Goal: Contribute content: Contribute content

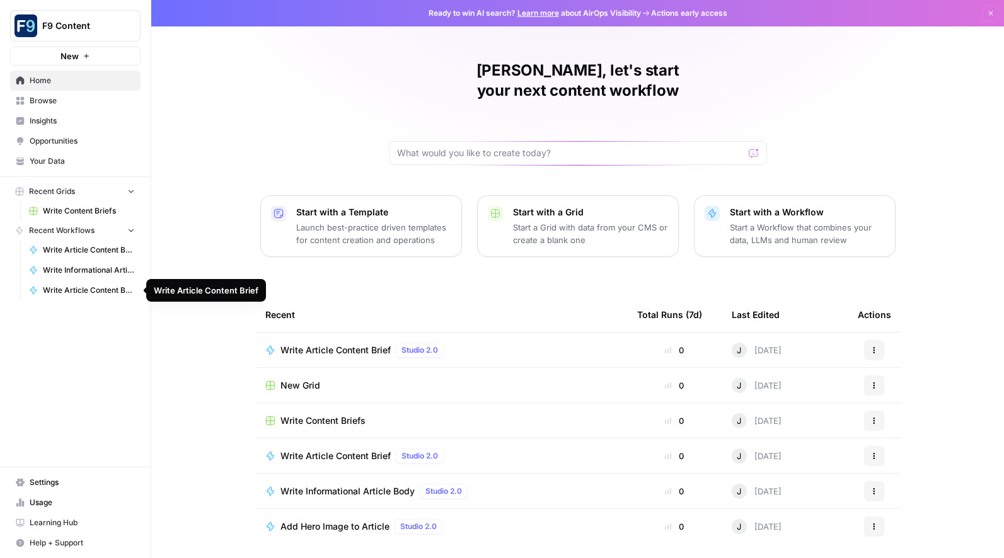
click at [76, 290] on span "Write Article Content Brief" at bounding box center [89, 290] width 92 height 11
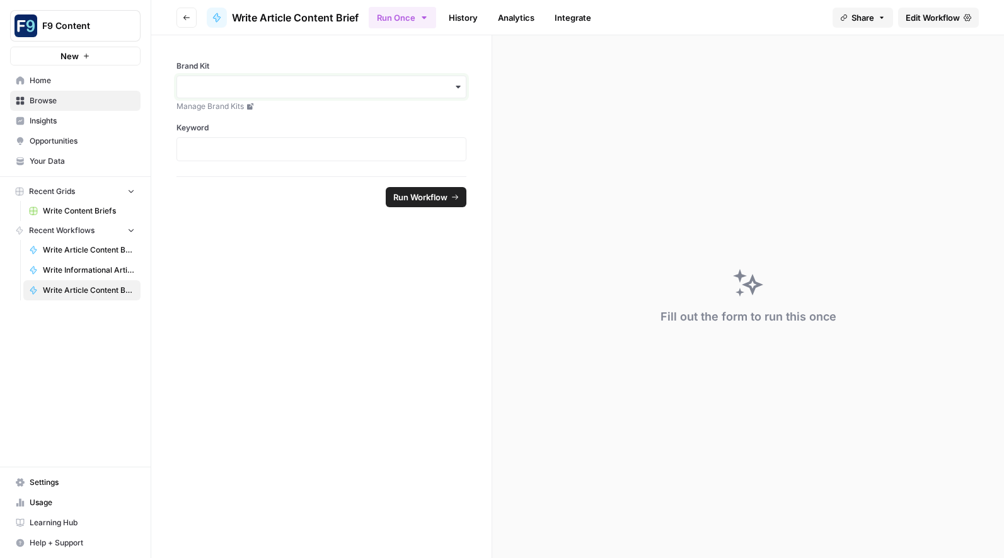
click at [267, 89] on input "Brand Kit" at bounding box center [322, 87] width 274 height 13
click at [260, 120] on div "Sommsation" at bounding box center [321, 121] width 289 height 24
click at [234, 149] on p at bounding box center [322, 149] width 274 height 13
click at [406, 195] on span "Run Workflow" at bounding box center [420, 197] width 54 height 13
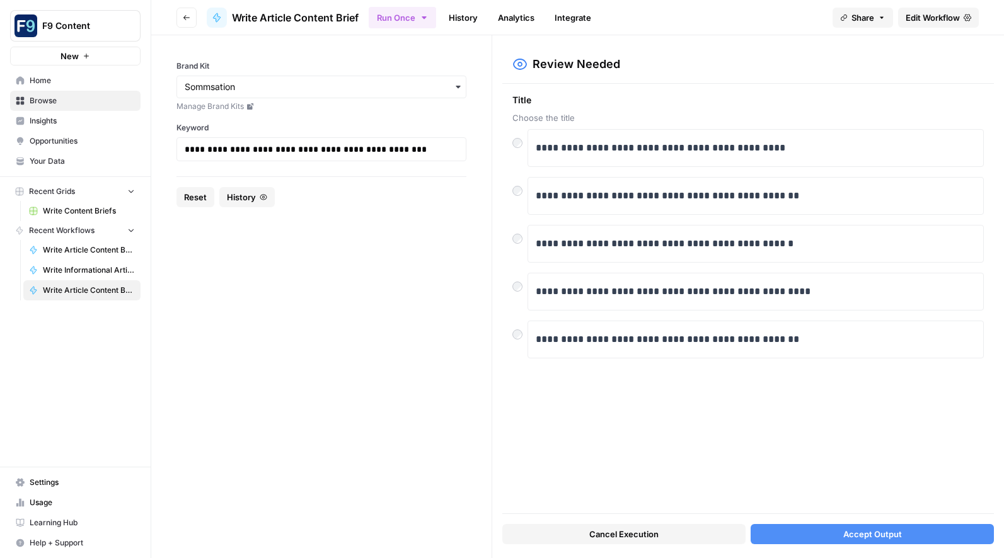
click at [860, 536] on span "Accept Output" at bounding box center [872, 534] width 59 height 13
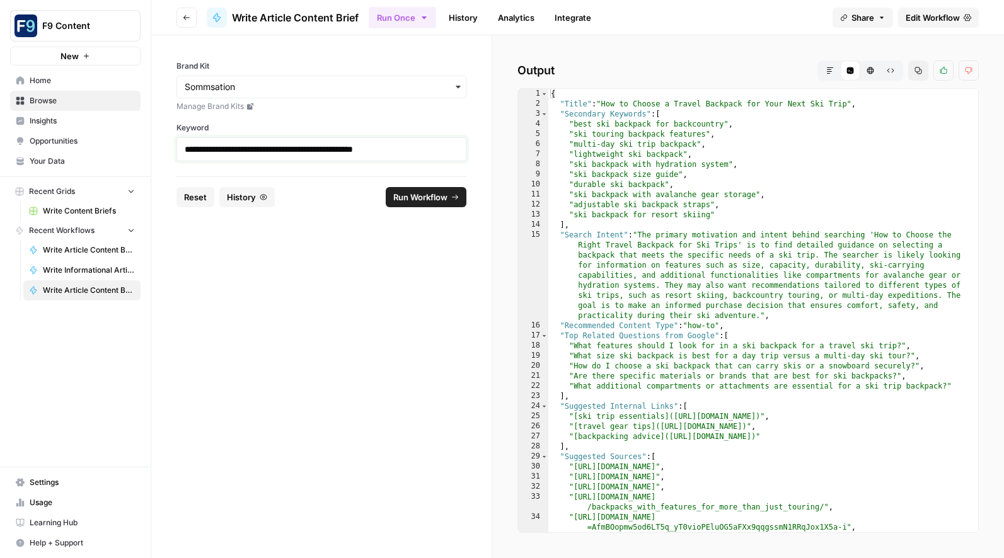
drag, startPoint x: 432, startPoint y: 151, endPoint x: 173, endPoint y: 136, distance: 258.8
click at [173, 136] on div "**********" at bounding box center [321, 105] width 340 height 141
copy p "**********"
drag, startPoint x: 850, startPoint y: 103, endPoint x: 606, endPoint y: 108, distance: 244.6
click at [606, 108] on div "{ "Title" : "How to Choose a Travel Backpack for Your Next Ski Trip" , "Seconda…" at bounding box center [763, 331] width 430 height 484
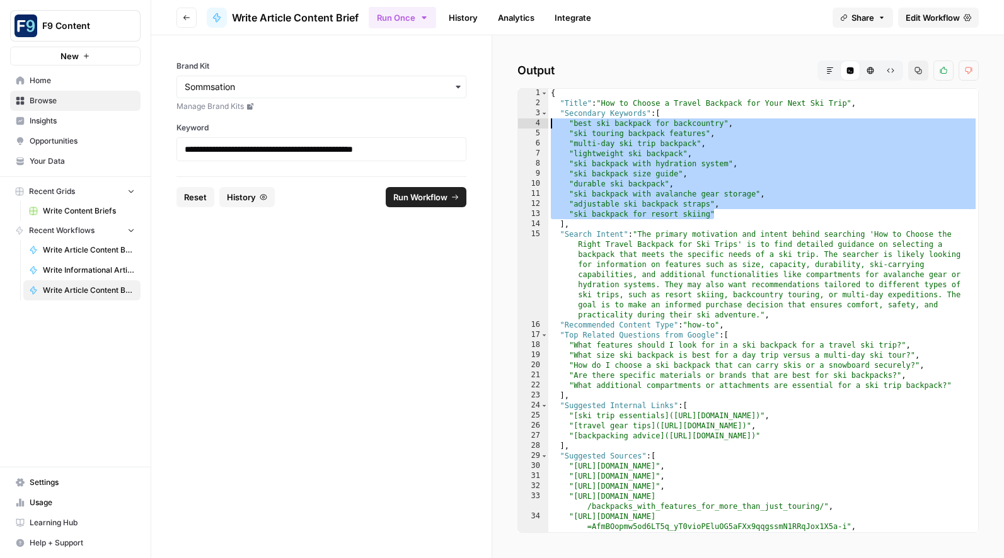
drag, startPoint x: 713, startPoint y: 216, endPoint x: 548, endPoint y: 128, distance: 187.8
click at [548, 128] on div "**********" at bounding box center [747, 310] width 461 height 445
type textarea "**********"
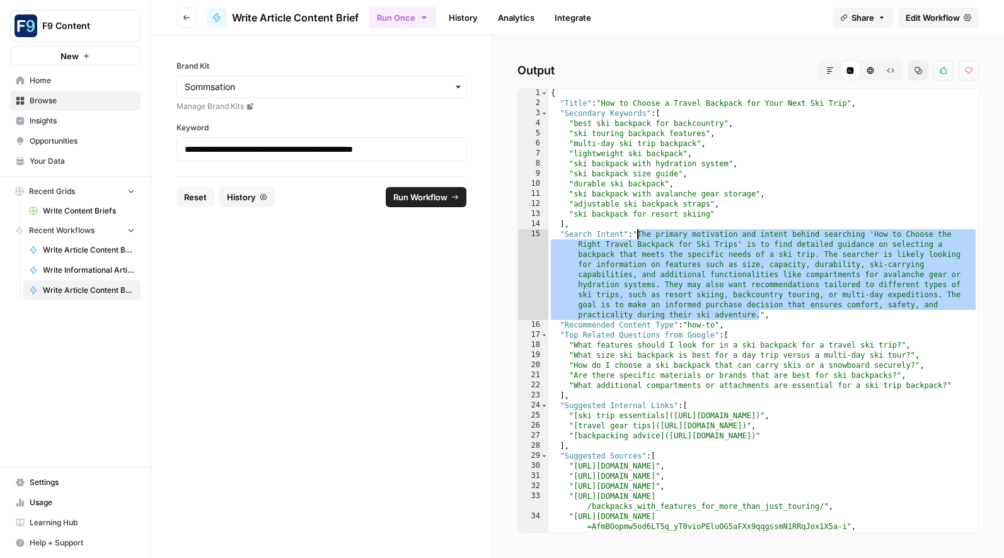
drag, startPoint x: 762, startPoint y: 316, endPoint x: 637, endPoint y: 233, distance: 150.0
click at [637, 233] on div "{ "Title" : "How to Choose a Travel Backpack for Your Next Ski Trip" , "Seconda…" at bounding box center [763, 330] width 430 height 484
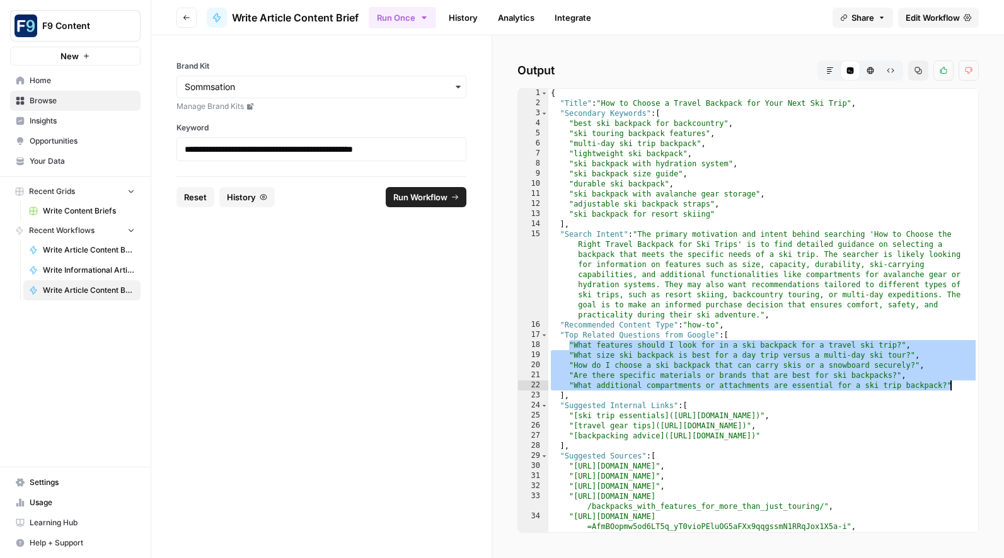
drag, startPoint x: 569, startPoint y: 348, endPoint x: 969, endPoint y: 391, distance: 401.9
click at [969, 391] on div "1 2 3 4 5 6 7 8 9 10 11 12 13 14 15 16 17 18 19 20 21 22 23 24 25 26 27 28 29 3…" at bounding box center [747, 310] width 461 height 445
type textarea "**********"
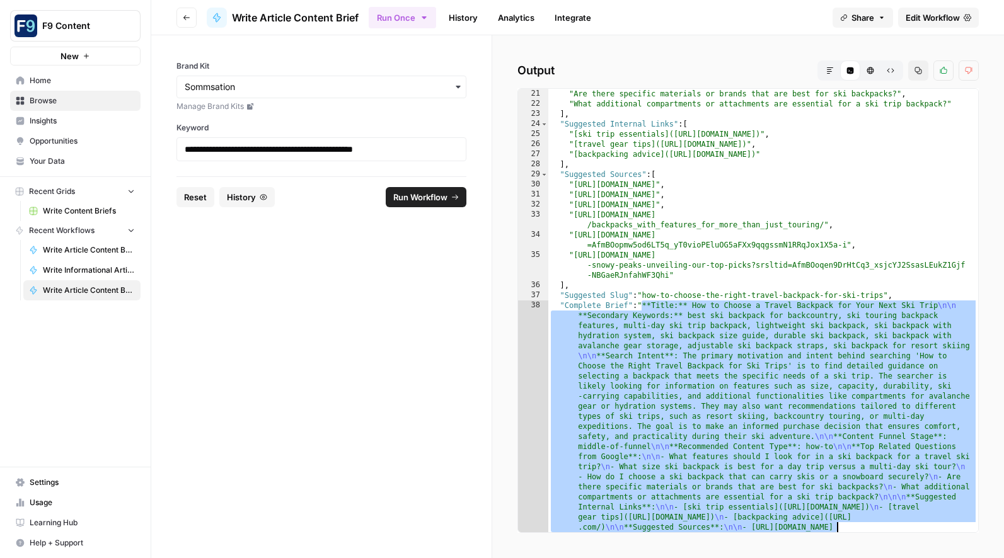
scroll to position [383, 0]
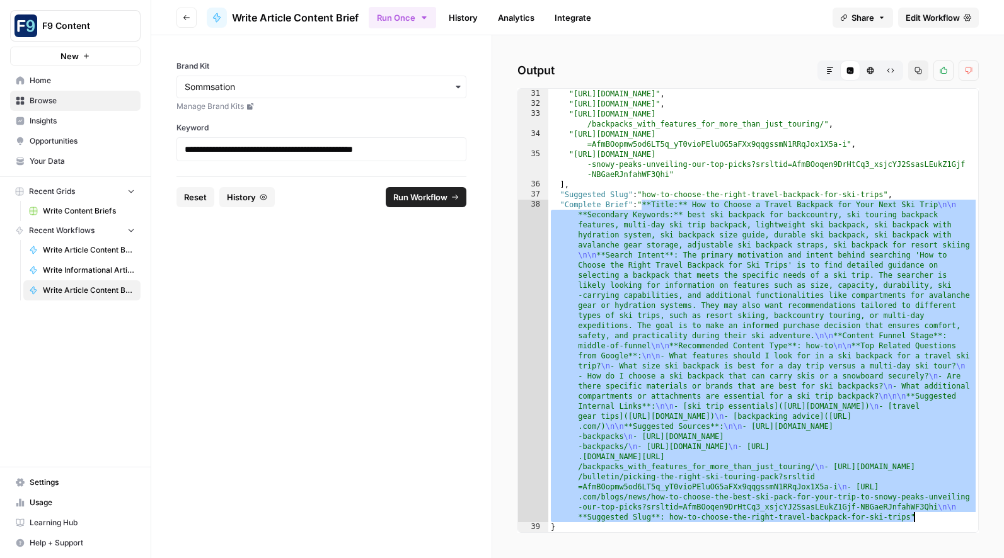
drag, startPoint x: 643, startPoint y: 360, endPoint x: 941, endPoint y: 515, distance: 336.0
click at [941, 515] on div ""[URL][DOMAIN_NAME]" , "[URL][DOMAIN_NAME]" , "[URL][DOMAIN_NAME] /backpacks_wi…" at bounding box center [763, 321] width 430 height 464
click at [199, 197] on span "Reset" at bounding box center [195, 197] width 23 height 13
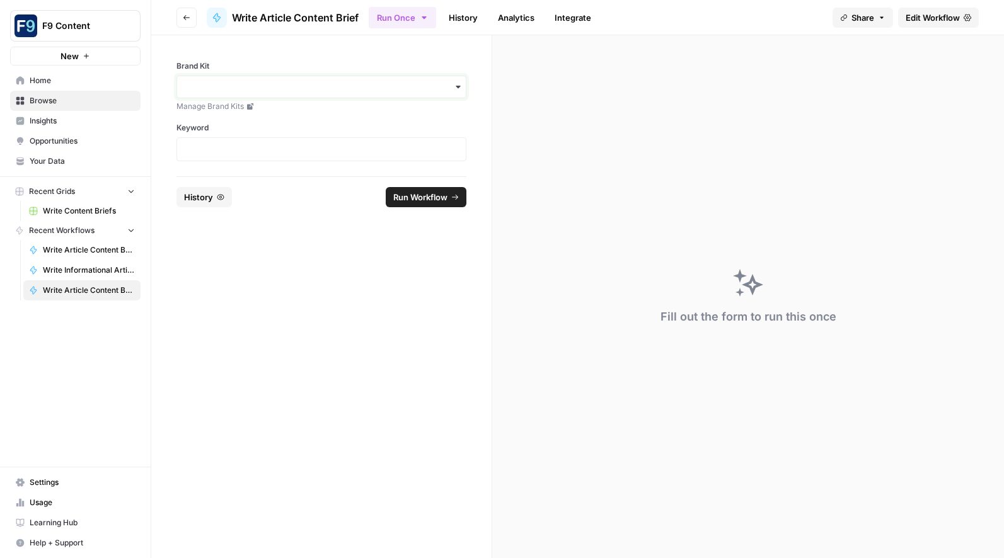
click at [239, 84] on input "Brand Kit" at bounding box center [322, 87] width 274 height 13
click at [234, 121] on div "Sommsation" at bounding box center [321, 121] width 289 height 24
click at [234, 151] on p at bounding box center [322, 149] width 274 height 13
click at [409, 195] on span "Run Workflow" at bounding box center [420, 197] width 54 height 13
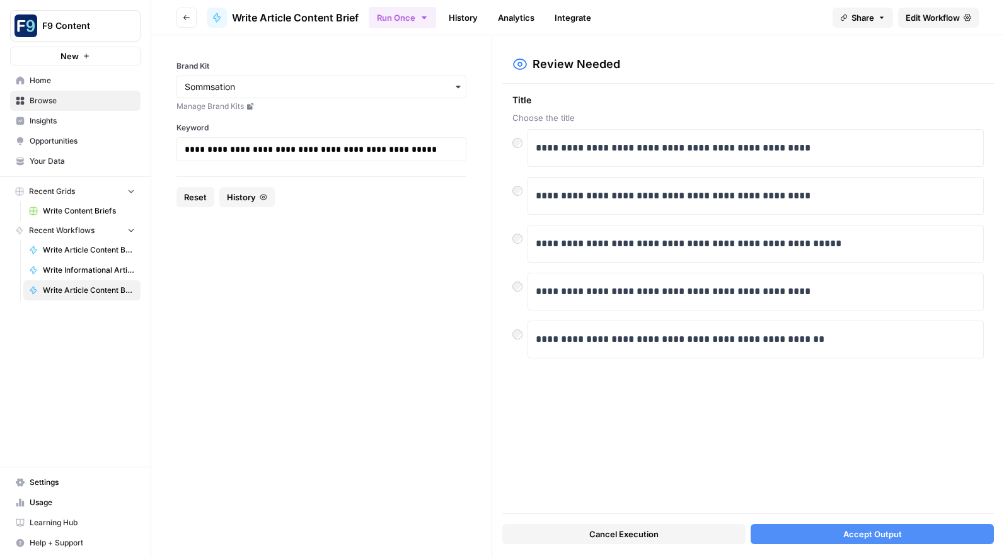
click at [521, 289] on div at bounding box center [519, 283] width 15 height 20
click at [826, 536] on button "Accept Output" at bounding box center [872, 534] width 243 height 20
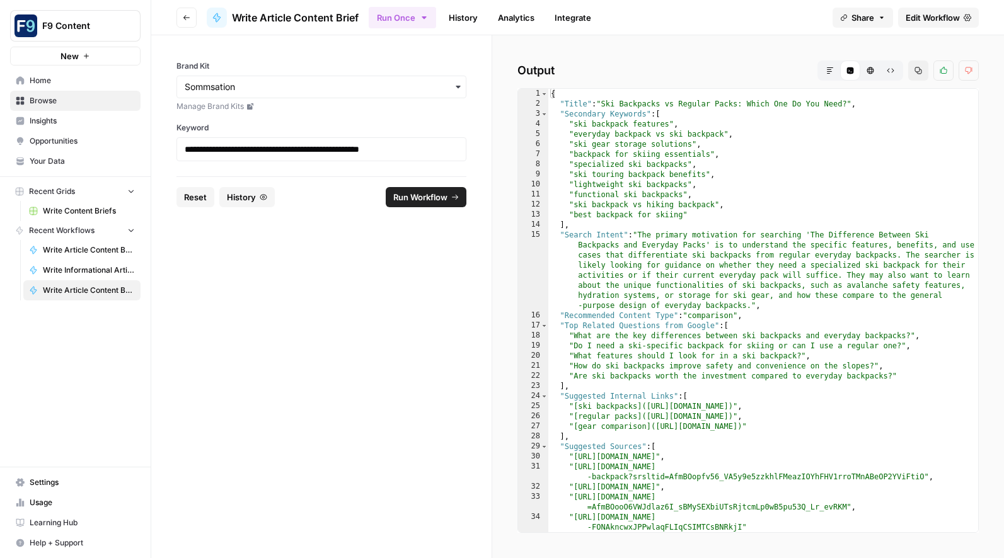
drag, startPoint x: 183, startPoint y: 149, endPoint x: 456, endPoint y: 152, distance: 272.9
click at [458, 152] on div "**********" at bounding box center [321, 149] width 290 height 24
drag, startPoint x: 442, startPoint y: 152, endPoint x: 182, endPoint y: 151, distance: 259.7
click at [182, 151] on div "**********" at bounding box center [321, 149] width 290 height 24
copy p "**********"
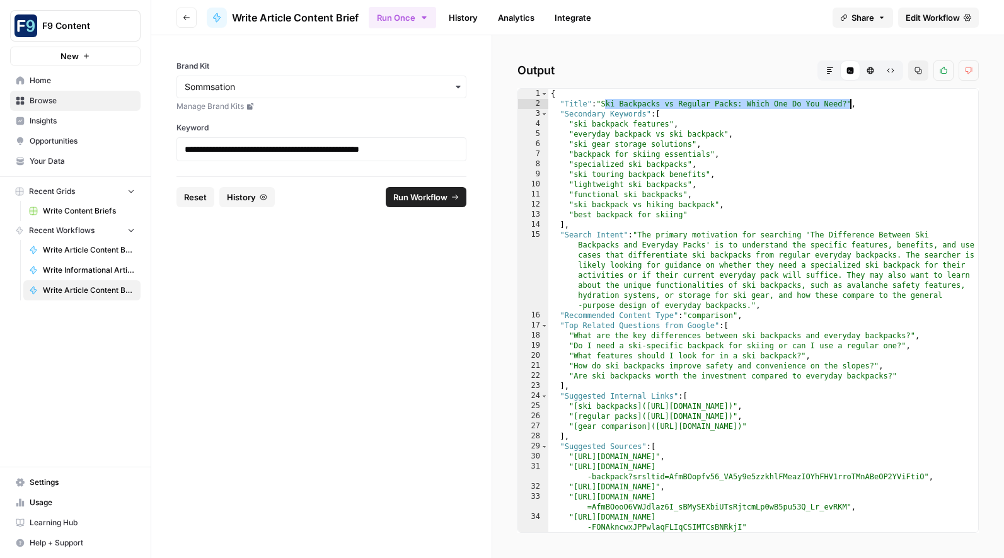
drag, startPoint x: 608, startPoint y: 105, endPoint x: 849, endPoint y: 103, distance: 241.4
click at [849, 103] on div "{ "Title" : "Ski Backpacks vs Regular Packs: Which One Do You Need?" , "Seconda…" at bounding box center [763, 321] width 430 height 464
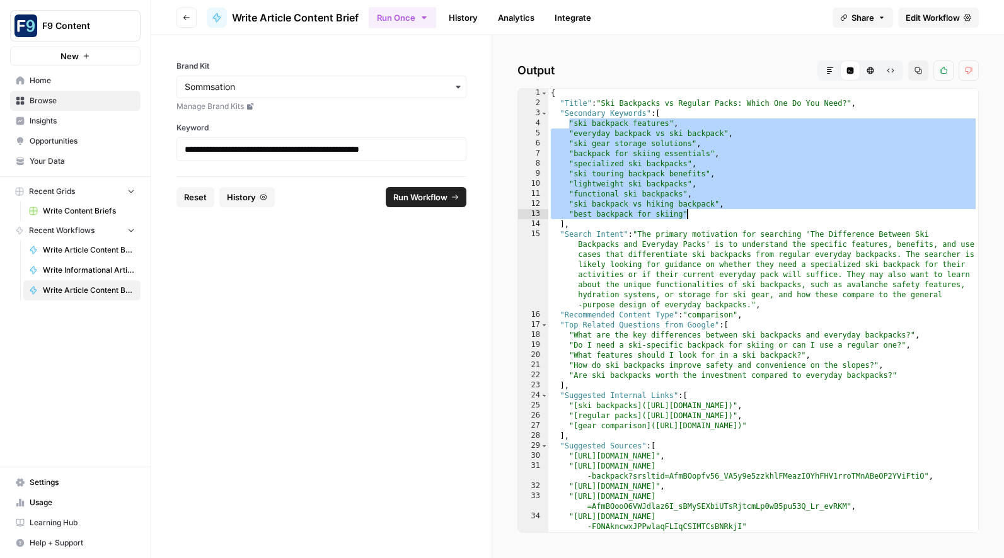
drag, startPoint x: 568, startPoint y: 124, endPoint x: 715, endPoint y: 214, distance: 172.6
click at [717, 215] on div "{ "Title" : "Ski Backpacks vs Regular Packs: Which One Do You Need?" , "Seconda…" at bounding box center [763, 320] width 430 height 464
type textarea "**********"
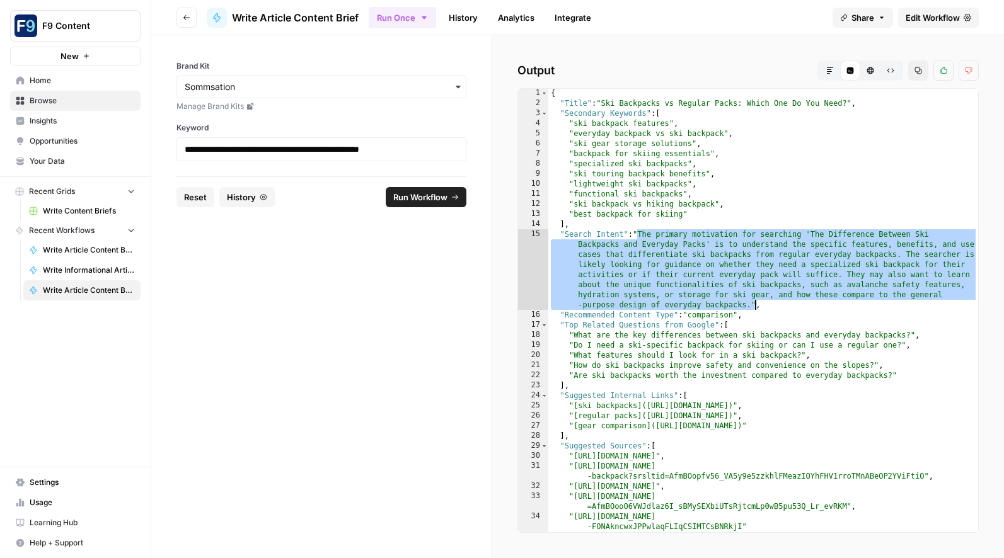
drag, startPoint x: 636, startPoint y: 234, endPoint x: 754, endPoint y: 305, distance: 137.7
click at [754, 306] on div "{ "Title" : "Ski Backpacks vs Regular Packs: Which One Do You Need?" , "Seconda…" at bounding box center [763, 320] width 430 height 464
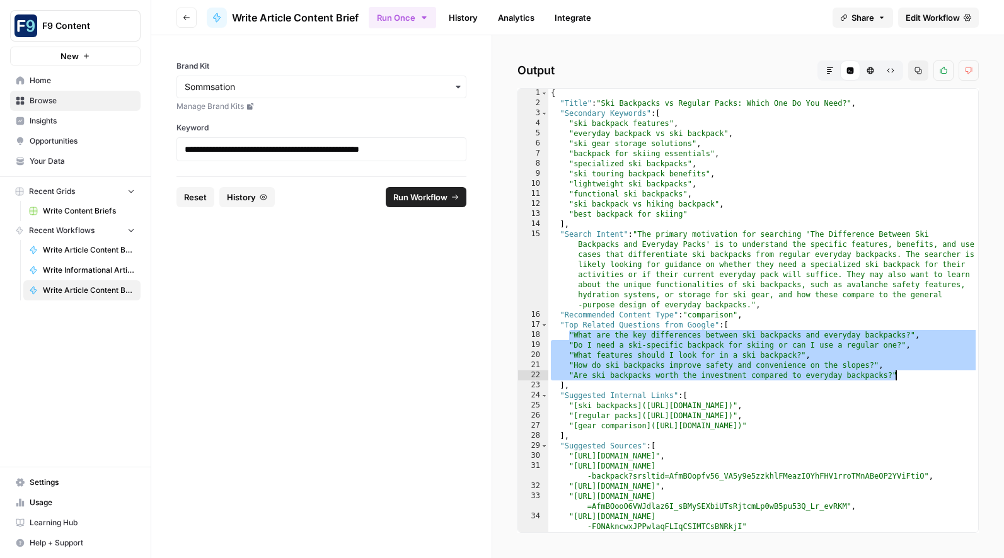
drag, startPoint x: 568, startPoint y: 335, endPoint x: 903, endPoint y: 377, distance: 337.3
click at [903, 377] on div "{ "Title" : "Ski Backpacks vs Regular Packs: Which One Do You Need?" , "Seconda…" at bounding box center [763, 320] width 430 height 464
type textarea "**********"
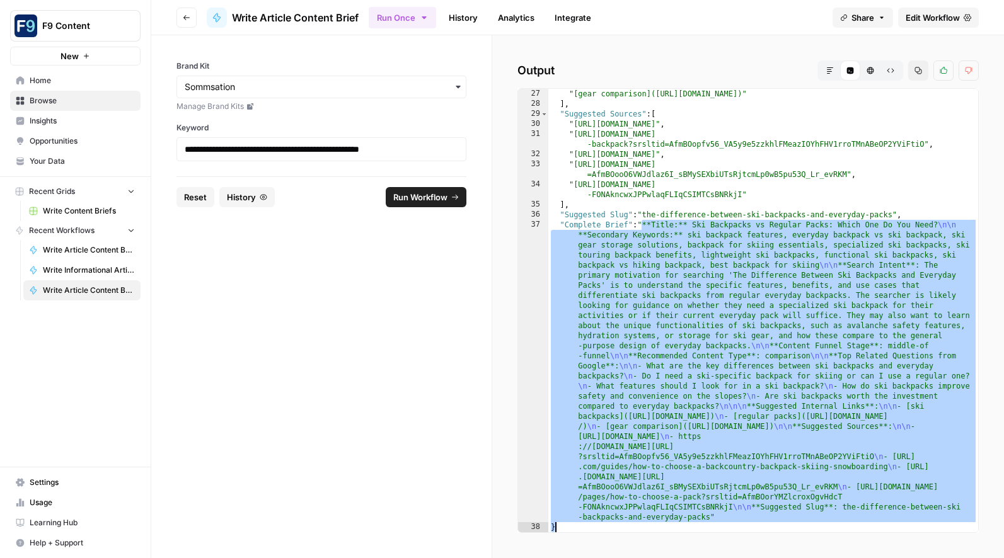
scroll to position [333, 0]
drag, startPoint x: 642, startPoint y: 291, endPoint x: 845, endPoint y: 587, distance: 359.6
click at [845, 558] on html "**********" at bounding box center [502, 279] width 1004 height 558
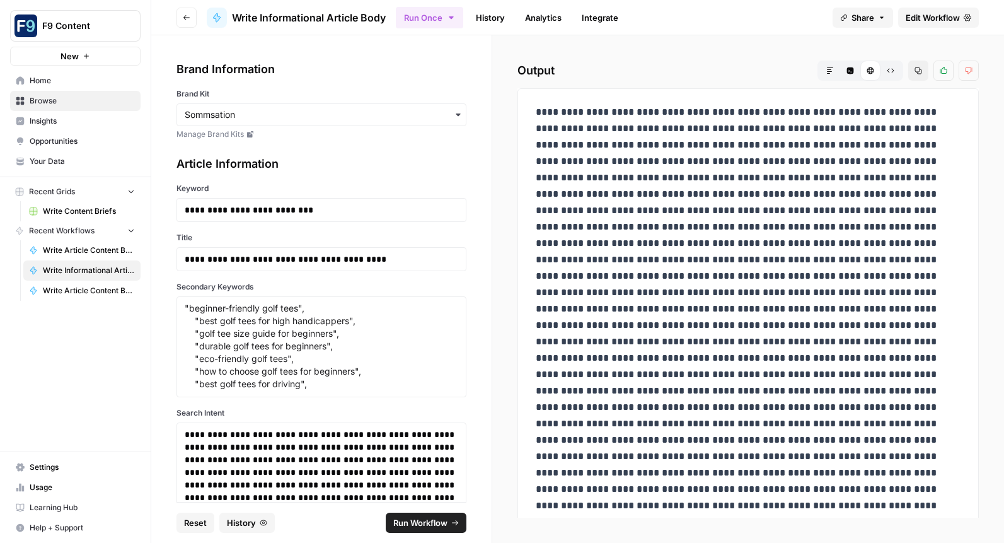
scroll to position [3040, 0]
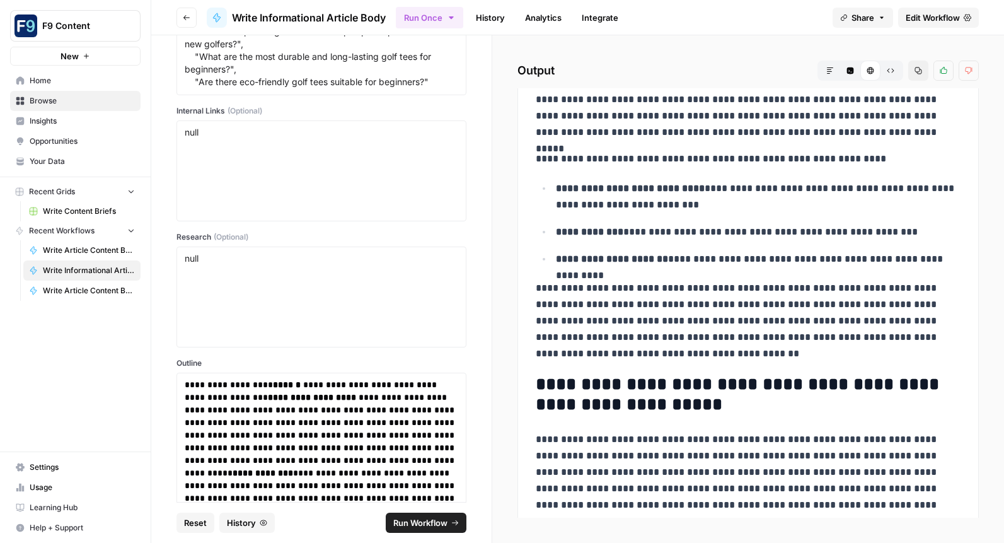
click at [199, 519] on span "Reset" at bounding box center [195, 522] width 23 height 13
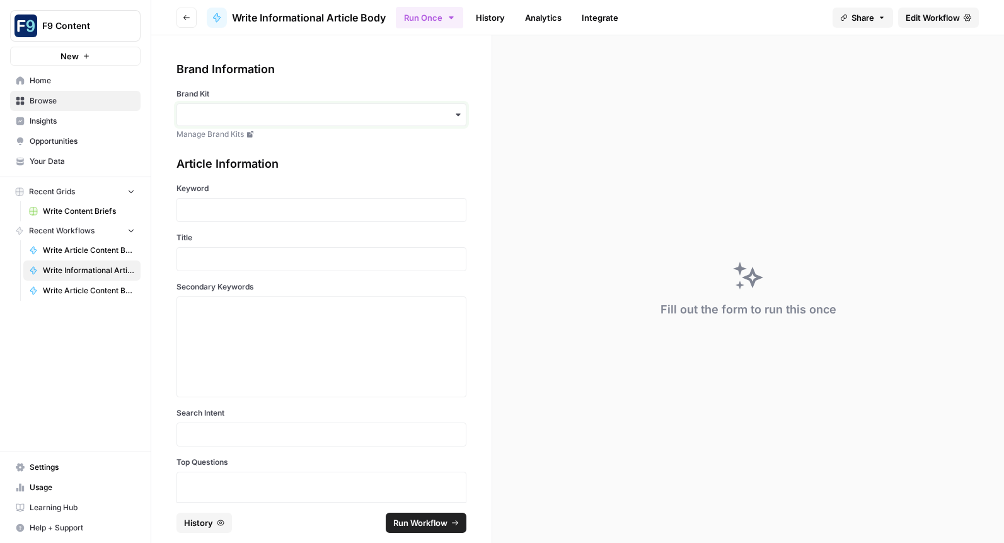
click at [434, 114] on input "Brand Kit" at bounding box center [322, 114] width 274 height 13
click at [391, 149] on div "Sommsation" at bounding box center [321, 149] width 289 height 24
click at [214, 212] on p at bounding box center [322, 210] width 274 height 13
click at [309, 262] on p at bounding box center [322, 259] width 274 height 13
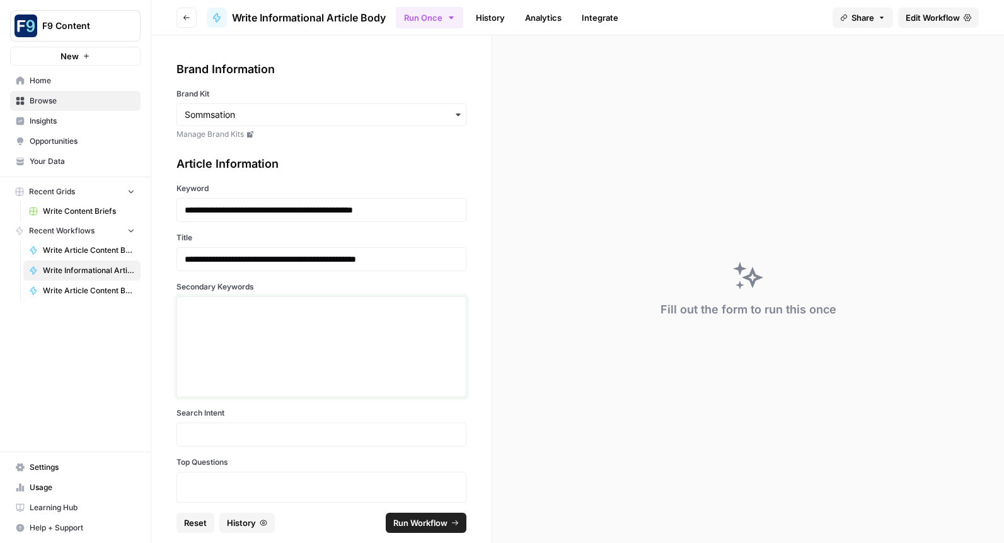
click at [307, 303] on textarea "Secondary Keywords" at bounding box center [322, 346] width 274 height 89
paste textarea ""best ski backpack for backcountry", "ski touring backpack features", "multi-da…"
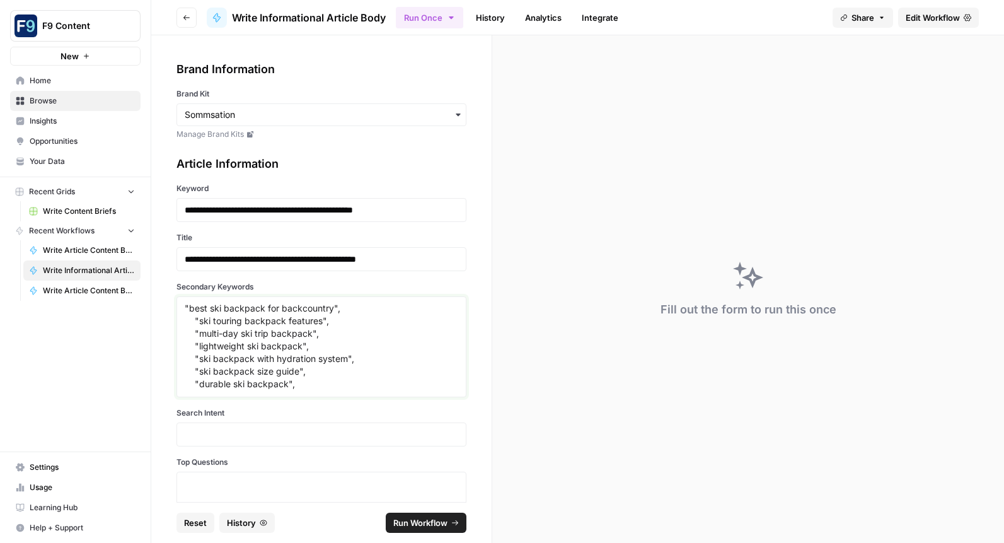
scroll to position [35, 0]
type textarea ""best ski backpack for backcountry", "ski touring backpack features", "multi-da…"
click at [202, 432] on p at bounding box center [322, 434] width 274 height 13
click at [217, 435] on p at bounding box center [322, 434] width 274 height 13
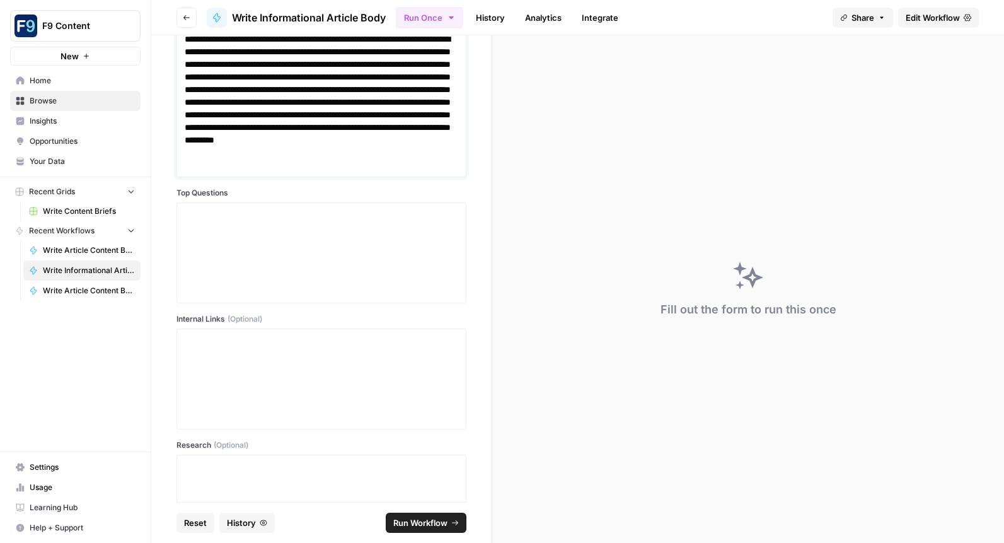
scroll to position [408, 0]
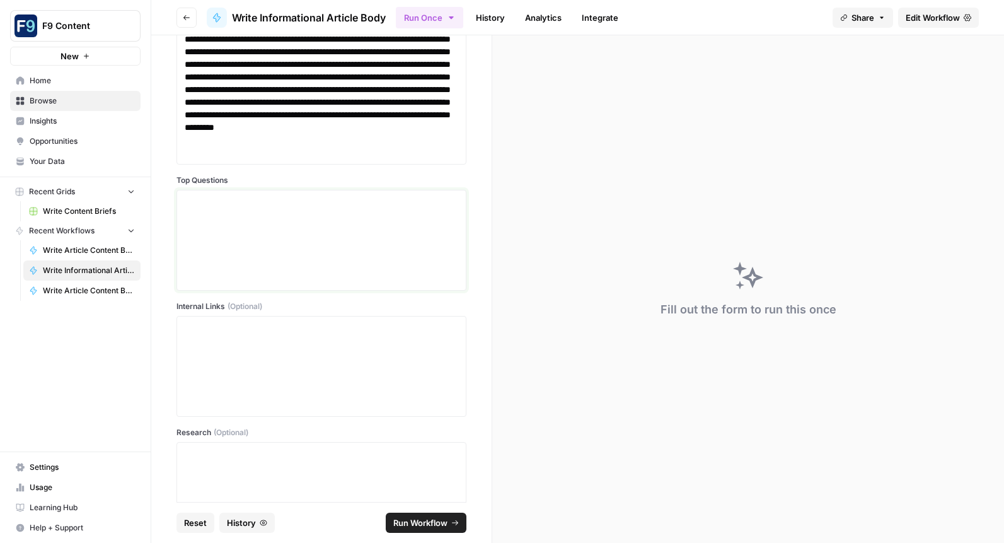
click at [217, 214] on textarea "Top Questions" at bounding box center [322, 239] width 274 height 89
paste textarea ""What features should I look for in a ski backpack for a travel ski trip?", "Wh…"
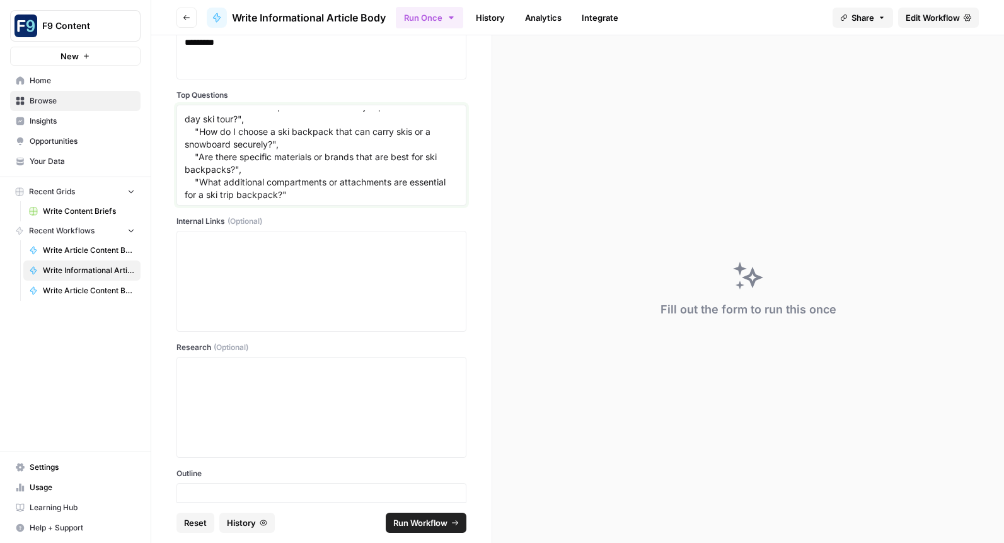
scroll to position [513, 0]
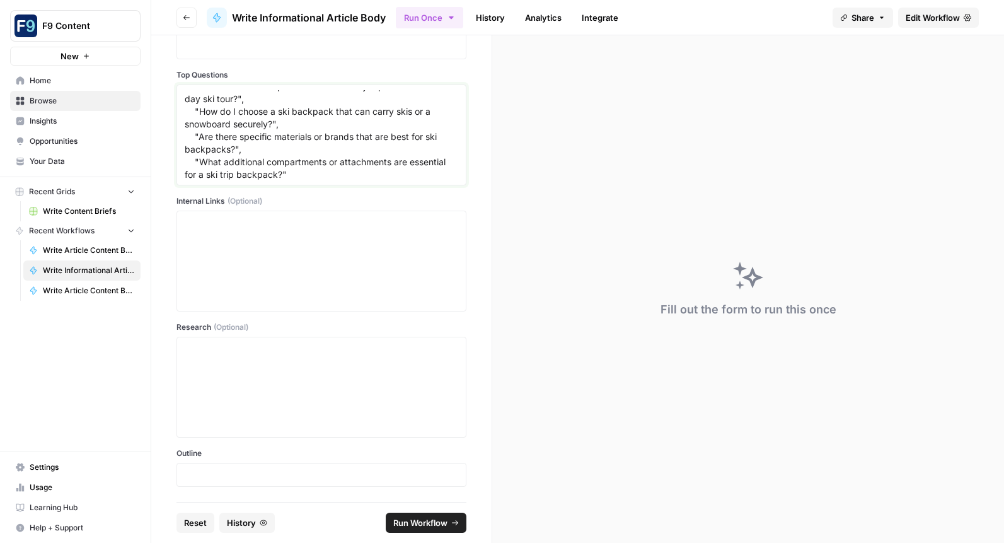
type textarea ""What features should I look for in a ski backpack for a travel ski trip?", "Wh…"
click at [243, 474] on p at bounding box center [322, 474] width 274 height 13
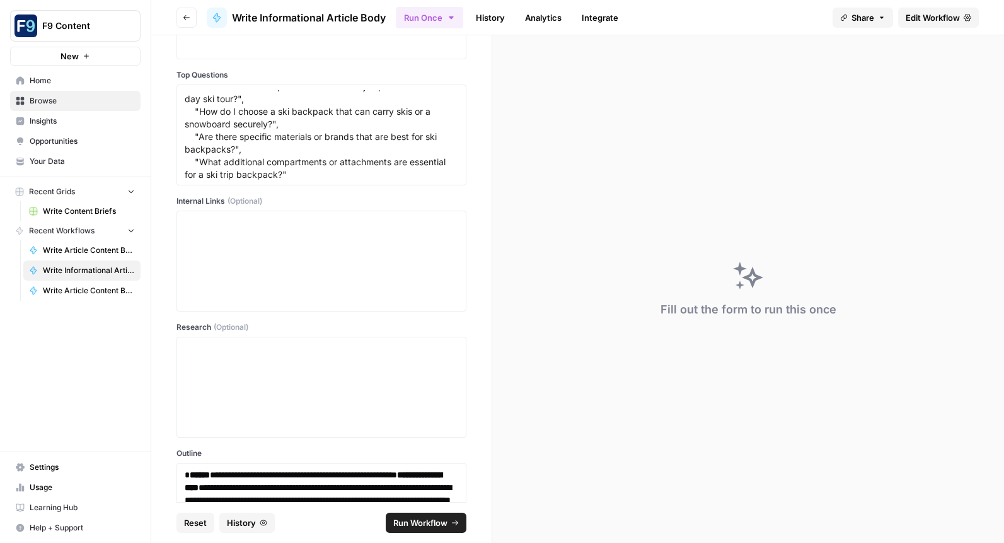
click at [413, 517] on span "Run Workflow" at bounding box center [420, 522] width 54 height 13
type textarea "null"
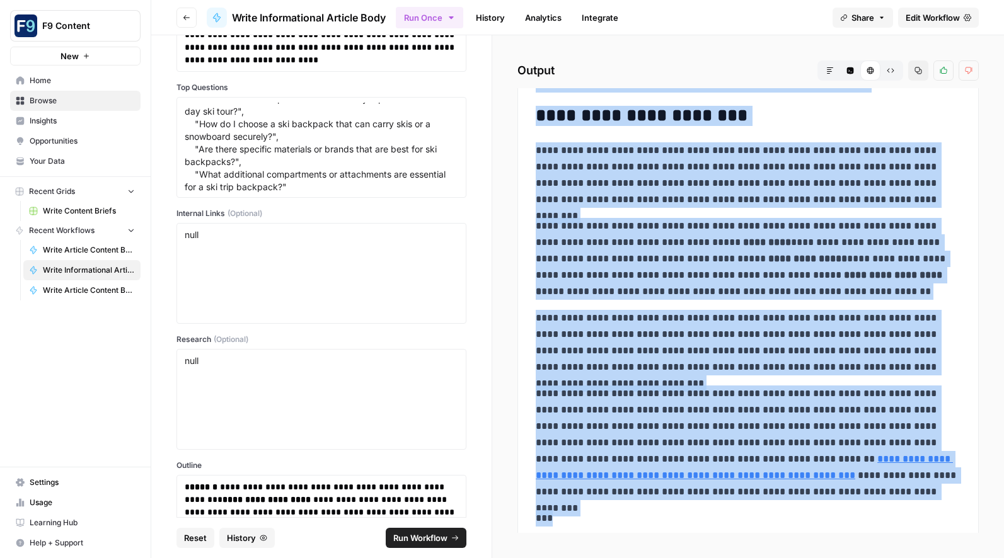
scroll to position [2899, 0]
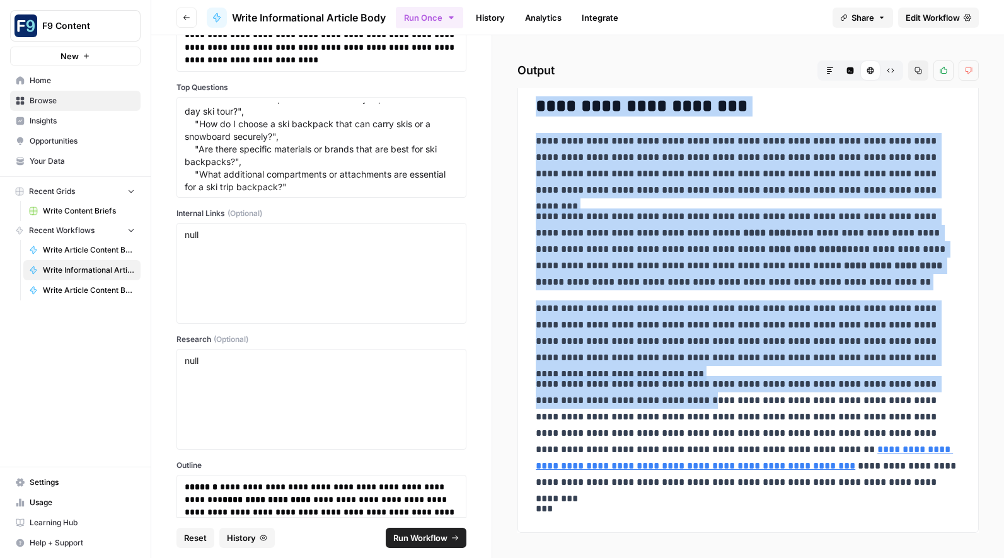
drag, startPoint x: 540, startPoint y: 134, endPoint x: 683, endPoint y: 398, distance: 300.9
copy div "**********"
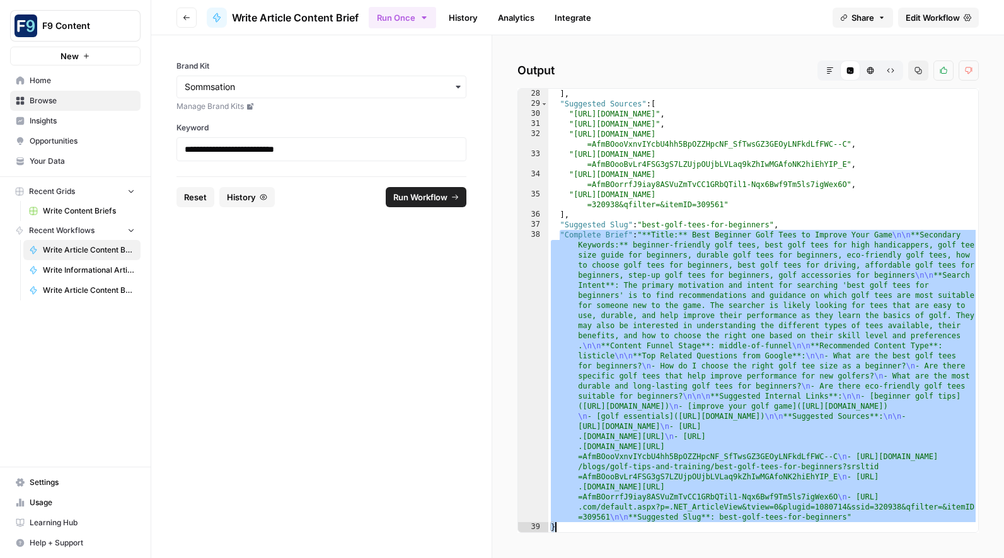
scroll to position [323, 0]
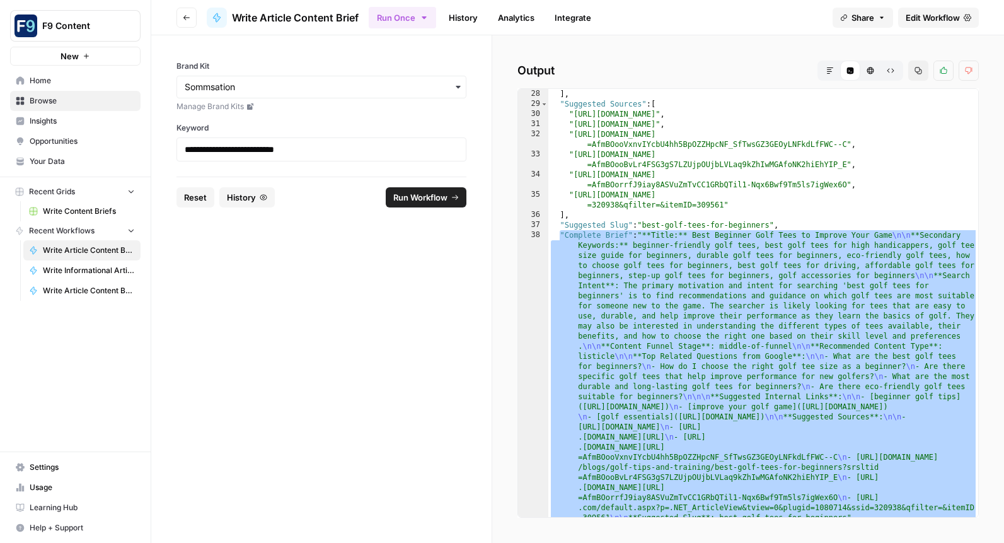
click at [190, 196] on span "Reset" at bounding box center [195, 197] width 23 height 13
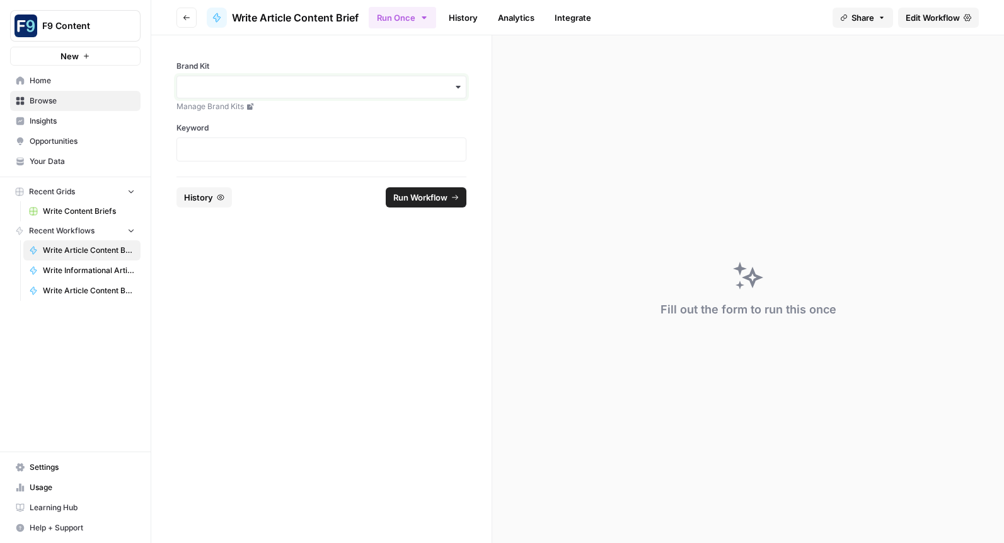
click at [211, 86] on input "Brand Kit" at bounding box center [322, 87] width 274 height 13
click at [213, 123] on div "Sommsation" at bounding box center [321, 121] width 289 height 24
click at [275, 155] on p at bounding box center [322, 149] width 274 height 13
click at [86, 269] on span "Write Informational Article Body" at bounding box center [89, 270] width 92 height 11
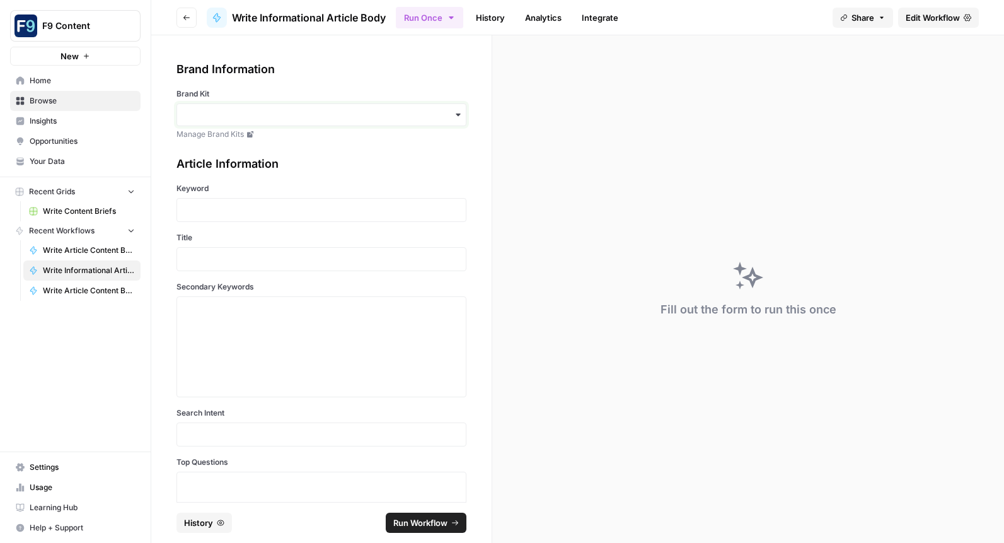
click at [247, 110] on input "Brand Kit" at bounding box center [322, 114] width 274 height 13
click at [235, 142] on div "Sommsation" at bounding box center [321, 149] width 289 height 24
click at [222, 204] on p at bounding box center [322, 210] width 274 height 13
drag, startPoint x: 241, startPoint y: 263, endPoint x: 233, endPoint y: 260, distance: 8.2
click at [241, 263] on p at bounding box center [322, 259] width 274 height 13
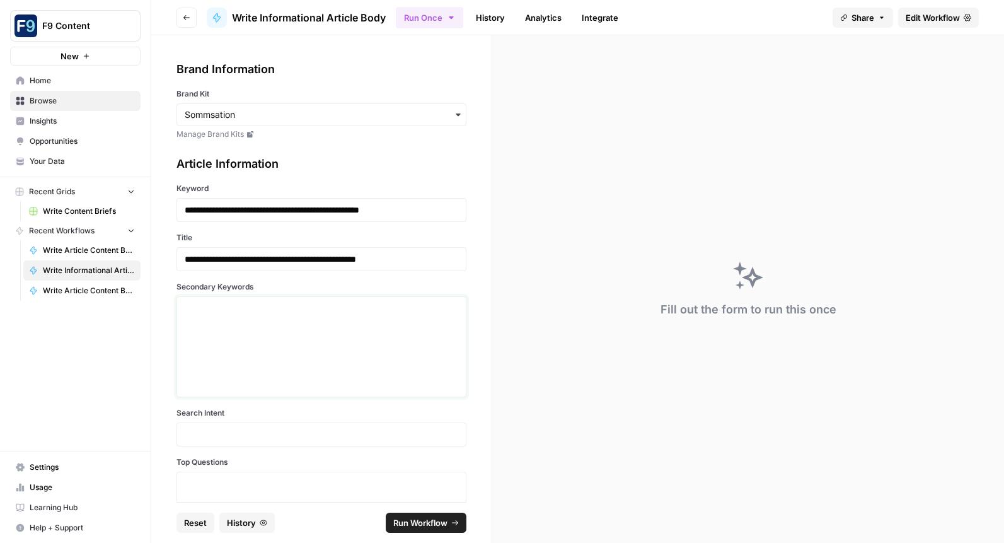
click at [207, 306] on textarea "Secondary Keywords" at bounding box center [322, 346] width 274 height 89
paste textarea ""ski backpack features", "everyday backpack vs ski backpack", "ski gear storage…"
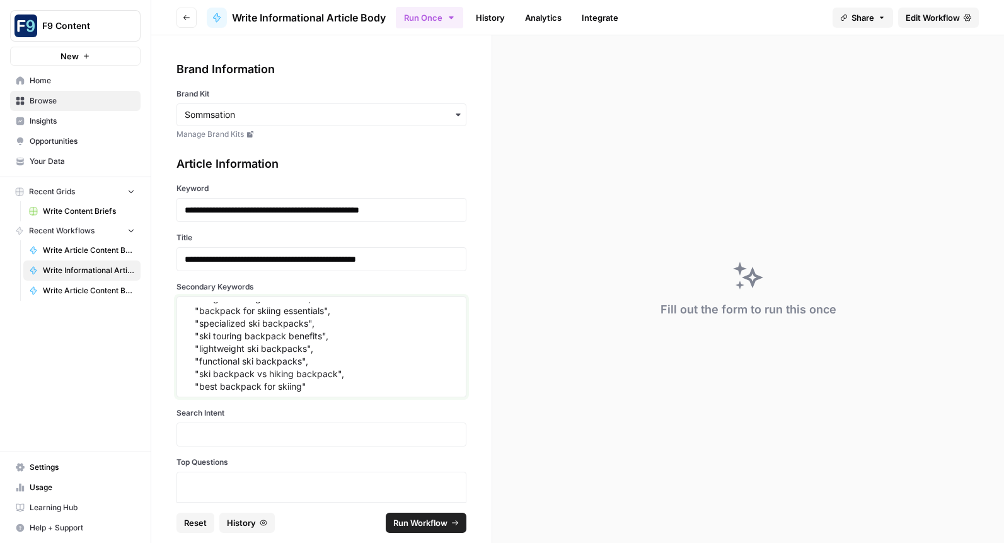
scroll to position [37, 0]
type textarea ""ski backpack features", "everyday backpack vs ski backpack", "ski gear storage…"
click at [211, 432] on p at bounding box center [322, 434] width 274 height 13
click at [211, 433] on p at bounding box center [322, 434] width 274 height 13
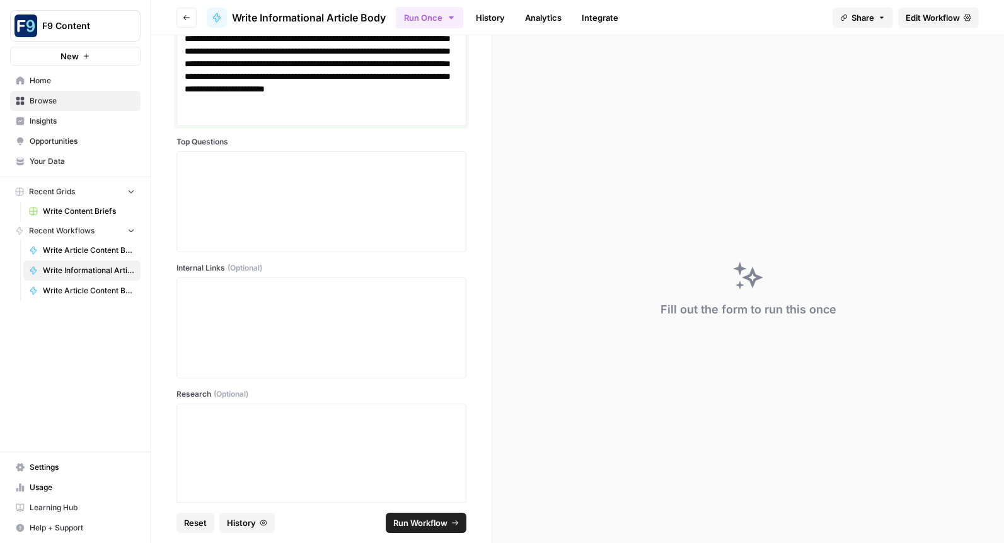
scroll to position [435, 0]
click at [222, 173] on textarea "Top Questions" at bounding box center [322, 200] width 274 height 89
paste textarea ""What are the key differences between ski backpacks and everyday backpacks?", "…"
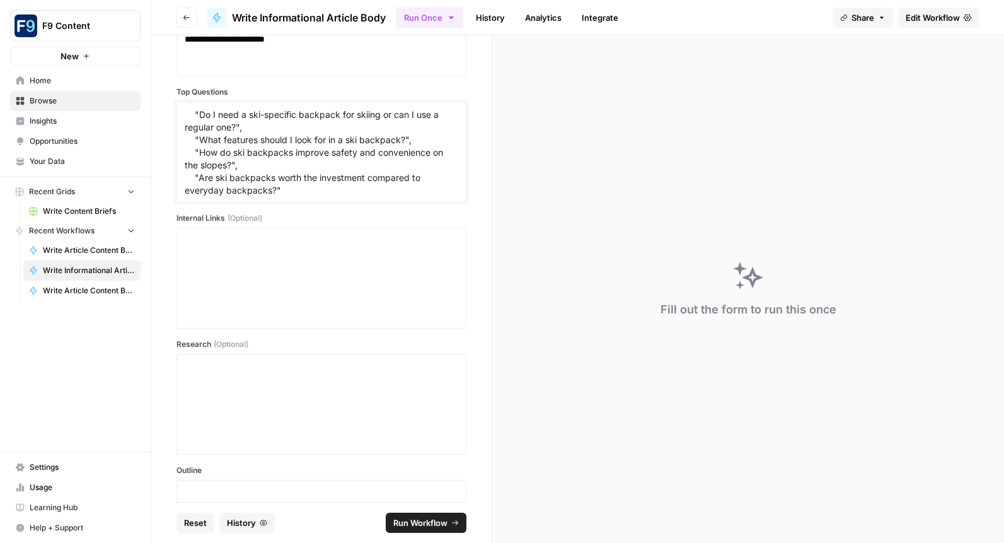
scroll to position [500, 0]
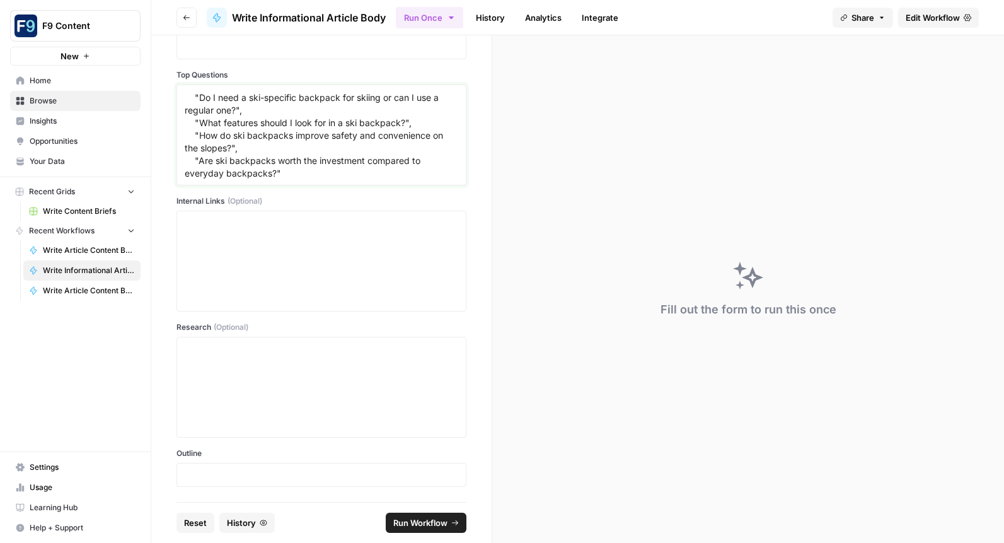
type textarea ""What are the key differences between ski backpacks and everyday backpacks?", "…"
click at [243, 470] on p at bounding box center [322, 474] width 274 height 13
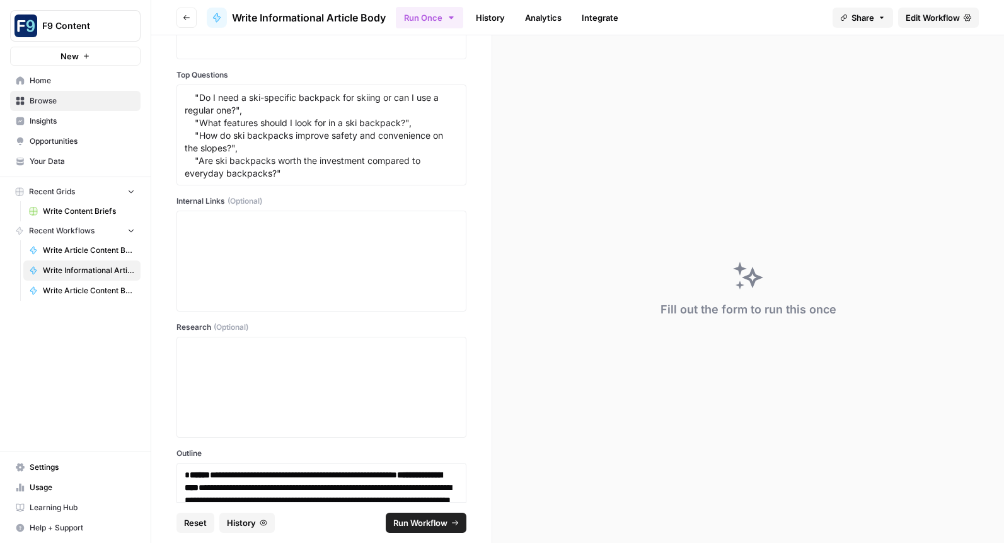
click at [414, 520] on span "Run Workflow" at bounding box center [420, 522] width 54 height 13
type textarea "null"
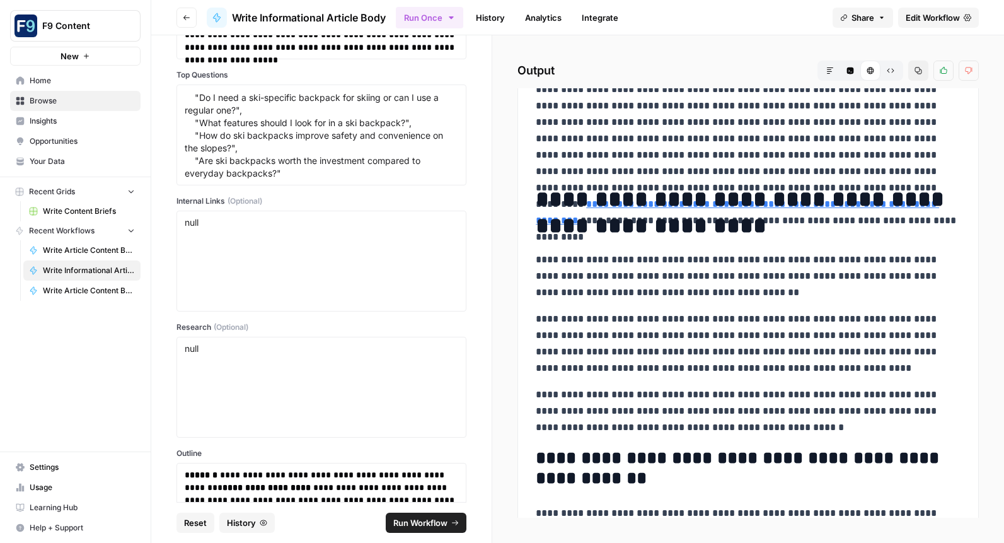
scroll to position [1103, 0]
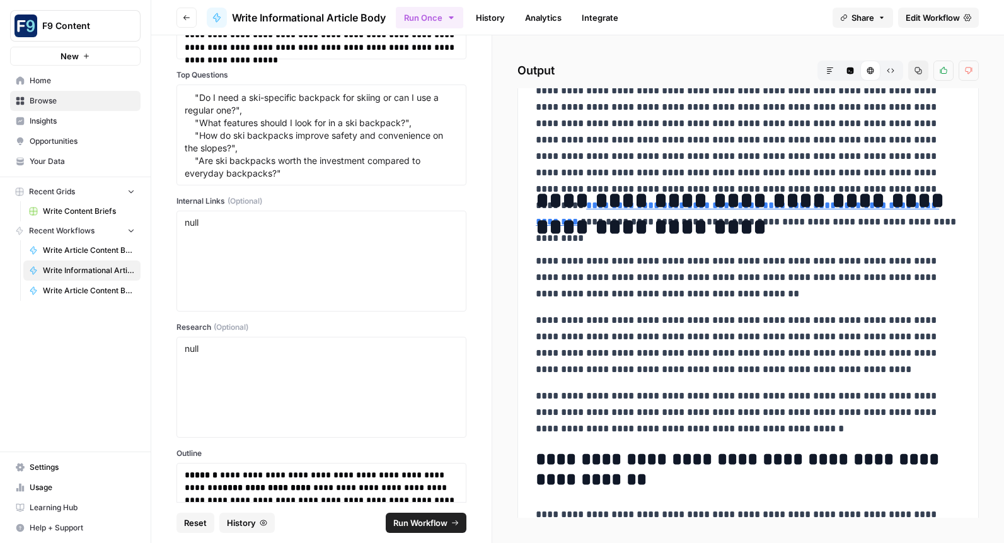
click at [538, 204] on h1 "**********" at bounding box center [748, 213] width 425 height 53
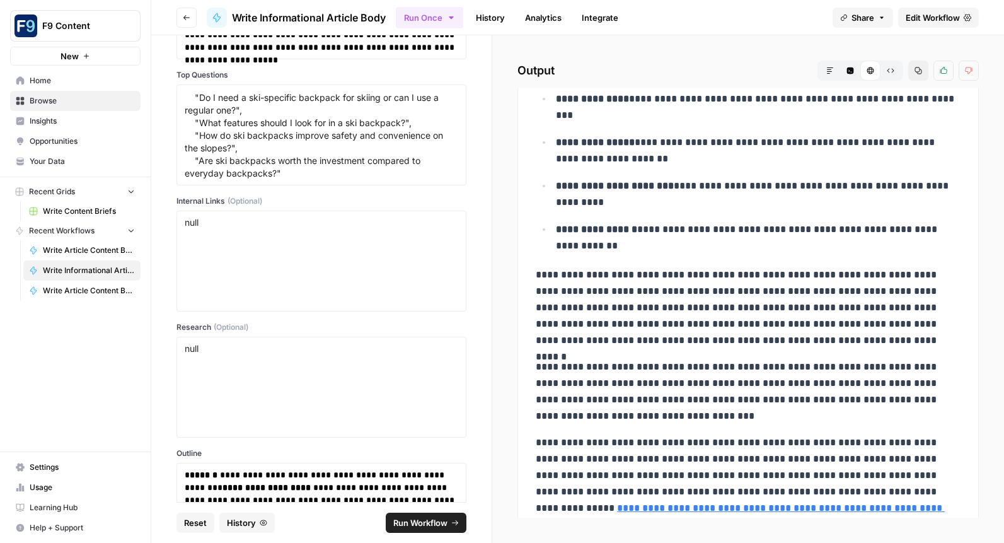
scroll to position [2607, 0]
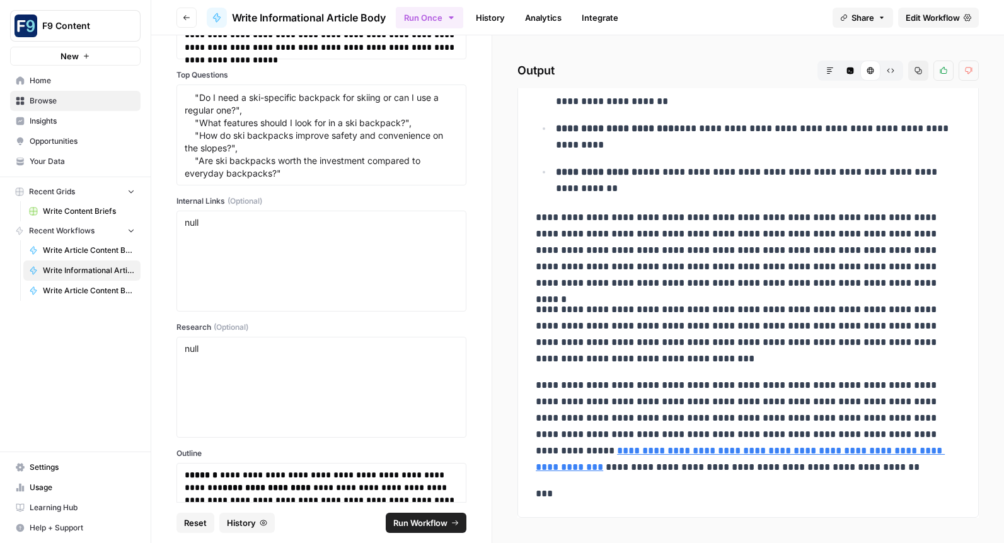
drag, startPoint x: 539, startPoint y: 202, endPoint x: 810, endPoint y: 473, distance: 383.3
copy div "**********"
